Goal: Task Accomplishment & Management: Manage account settings

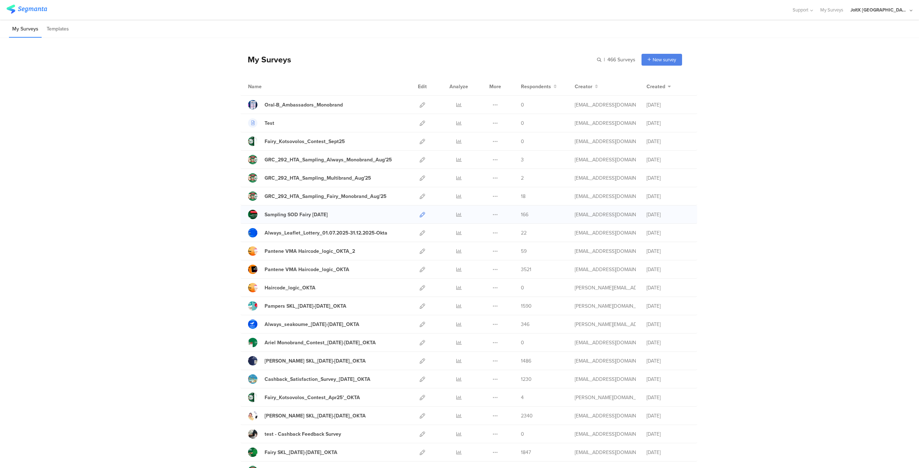
click at [420, 214] on icon at bounding box center [422, 214] width 5 height 5
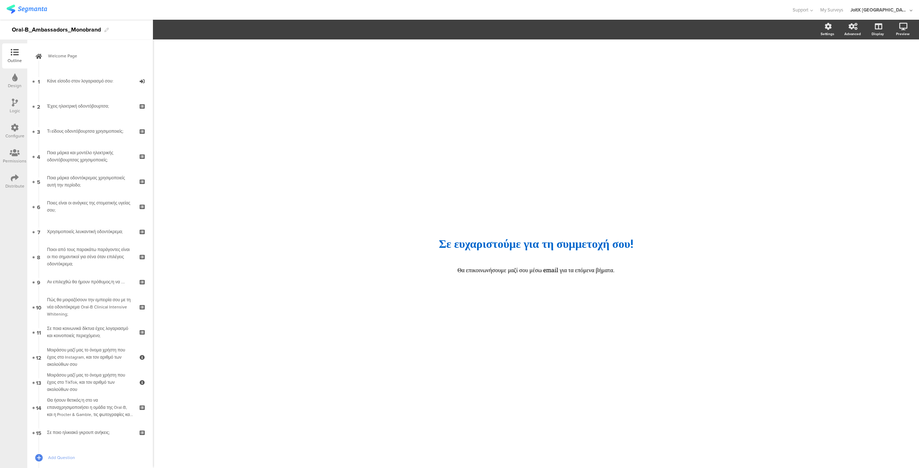
click at [8, 175] on div "Distribute" at bounding box center [14, 181] width 25 height 25
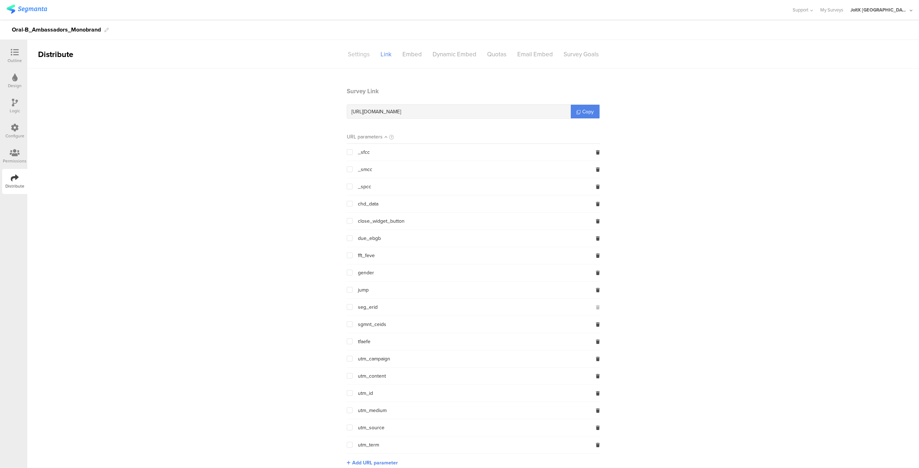
click at [352, 57] on div "Settings" at bounding box center [358, 54] width 33 height 13
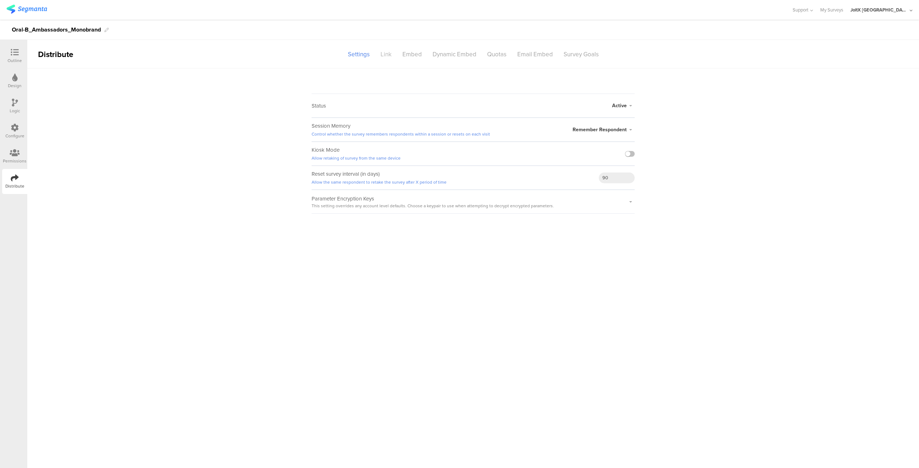
click at [378, 53] on div "Link" at bounding box center [386, 54] width 22 height 13
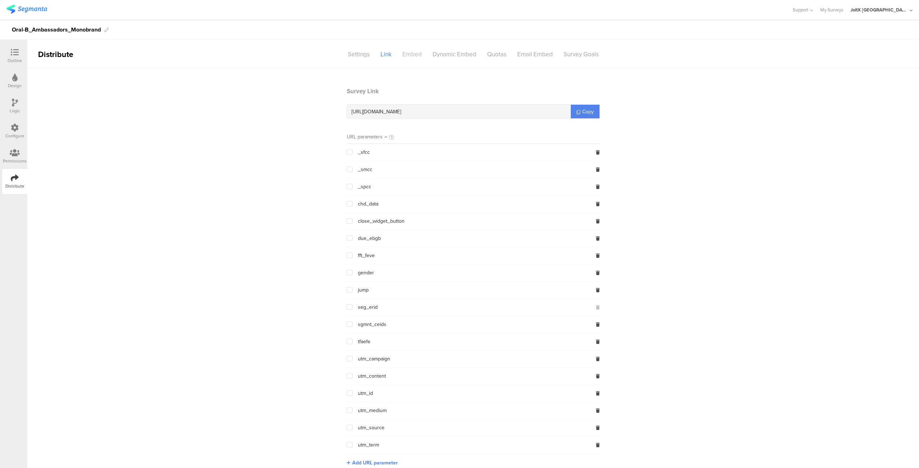
click at [415, 54] on div "Embed" at bounding box center [412, 54] width 30 height 13
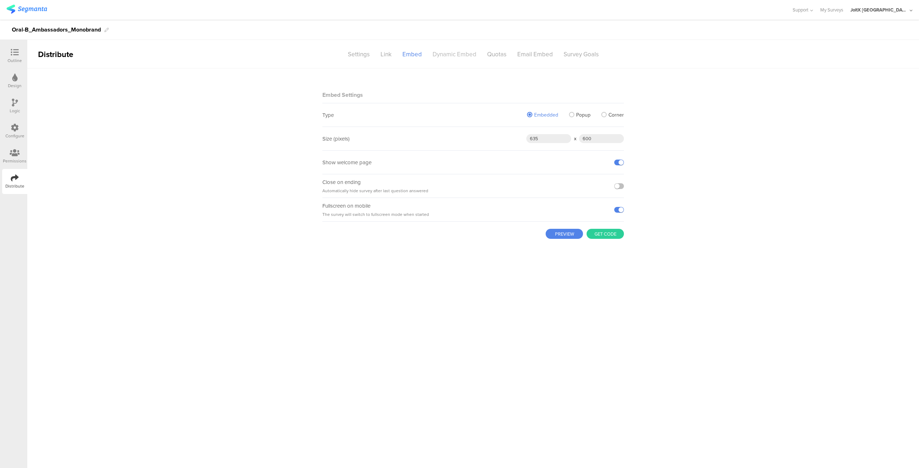
click at [447, 56] on div "Dynamic Embed" at bounding box center [454, 54] width 55 height 13
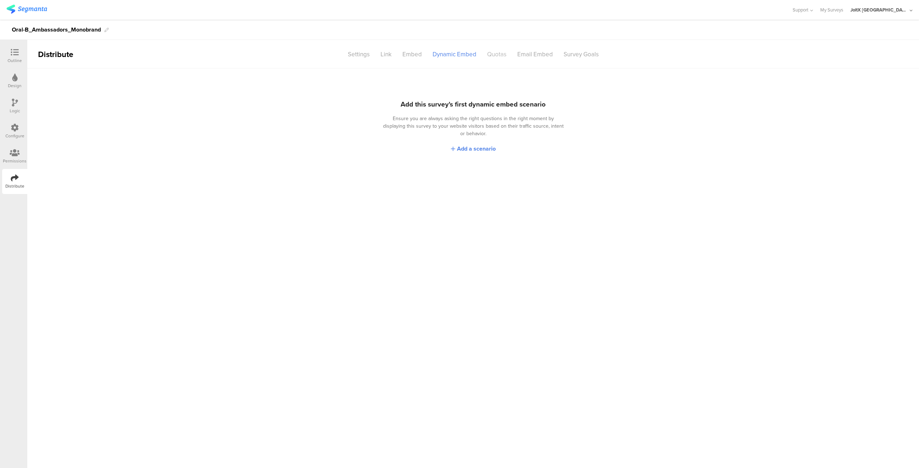
click at [501, 55] on div "Quotas" at bounding box center [497, 54] width 30 height 13
click at [540, 56] on div "Email Embed" at bounding box center [535, 54] width 46 height 13
click at [578, 56] on div "Survey Goals" at bounding box center [581, 54] width 46 height 13
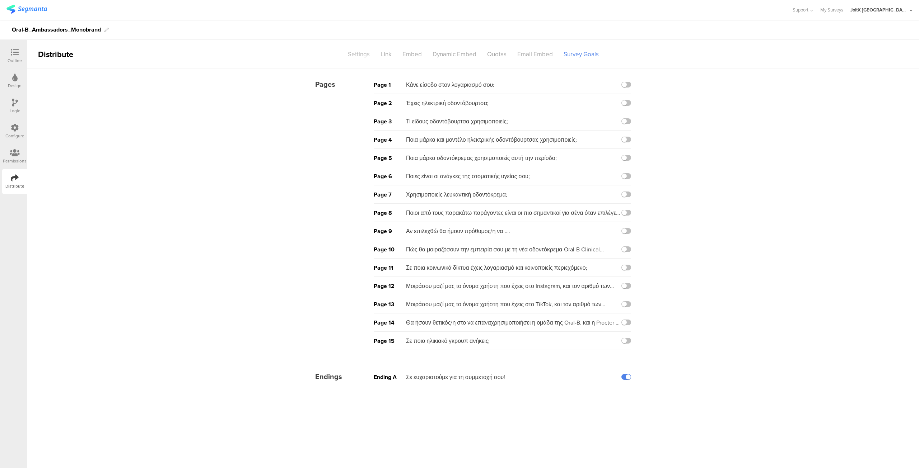
click at [354, 56] on div "Settings" at bounding box center [358, 54] width 33 height 13
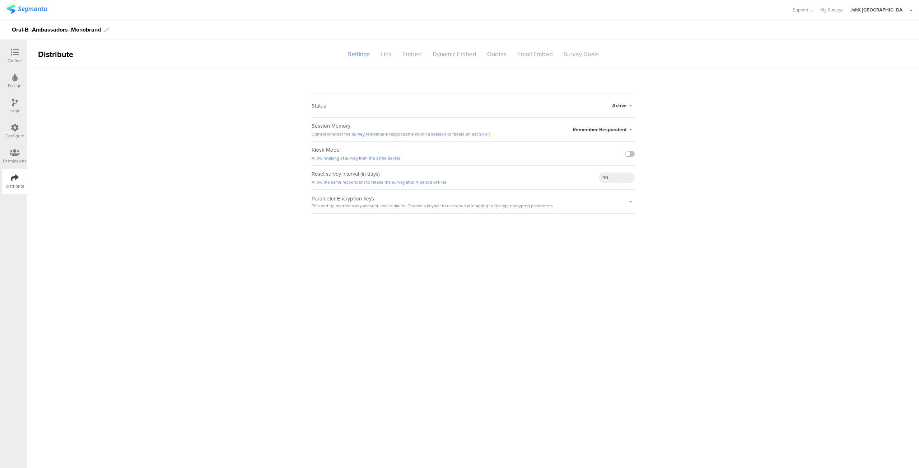
click at [630, 130] on icon at bounding box center [631, 130] width 8 height 4
click at [686, 164] on sg-survey-status-editor "Status Active Active Closed Schedule Start Date: End Date: Save Cancel Session …" at bounding box center [473, 141] width 892 height 145
click at [385, 57] on div "Link" at bounding box center [386, 54] width 22 height 13
